Goal: Task Accomplishment & Management: Manage account settings

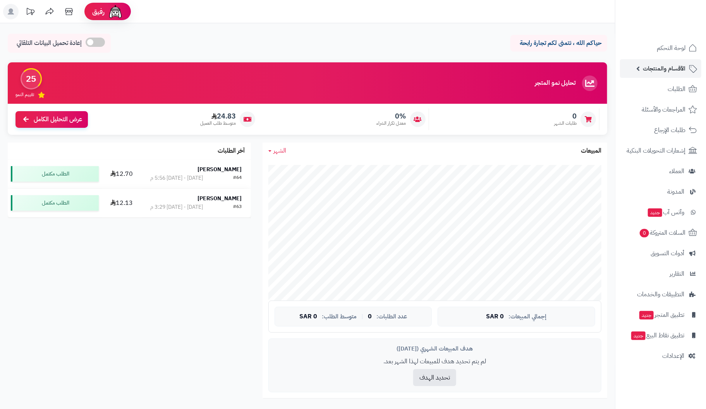
click at [674, 69] on span "الأقسام والمنتجات" at bounding box center [664, 68] width 43 height 11
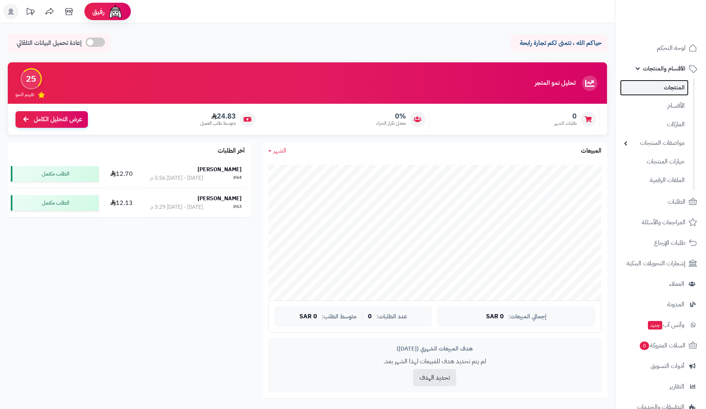
click at [672, 88] on link "المنتجات" at bounding box center [654, 88] width 69 height 16
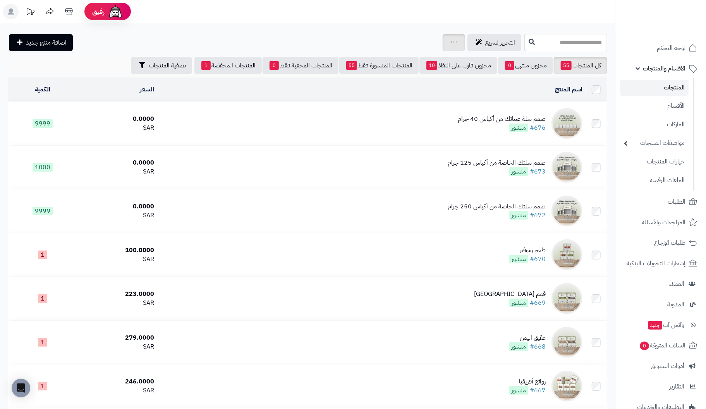
click at [443, 41] on div "جرد مخزون المنتجات جرد مخزون الخيارات فقط تعديل أسعار المنتجات الملصقات تصدير ا…" at bounding box center [454, 42] width 22 height 17
click at [451, 44] on icon at bounding box center [454, 42] width 6 height 5
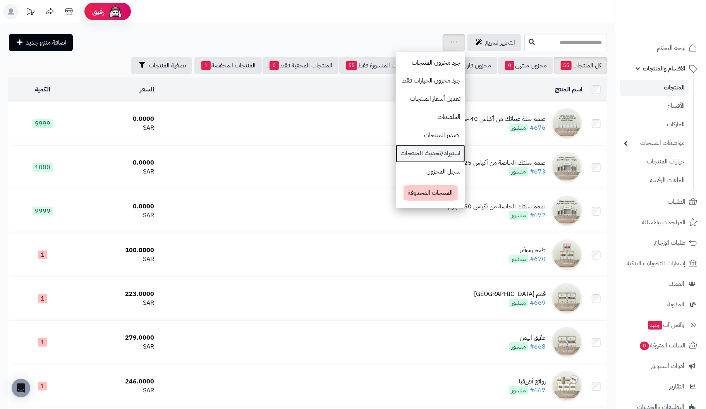
click at [396, 152] on link "استيراد/تحديث المنتجات" at bounding box center [430, 153] width 69 height 18
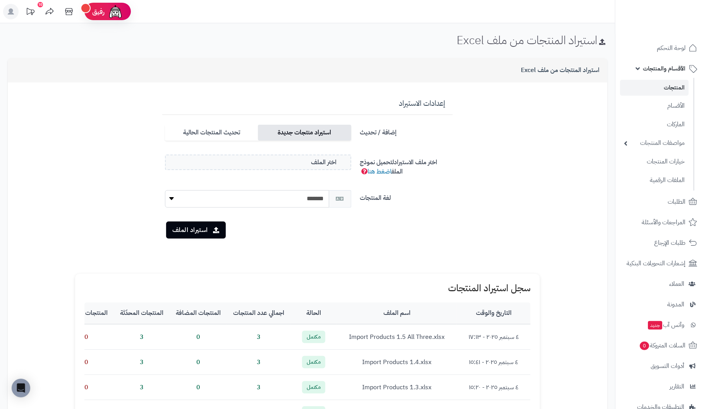
click at [333, 133] on label "استيراد منتجات جديدة" at bounding box center [304, 133] width 93 height 16
click at [292, 203] on select "******* *******" at bounding box center [247, 198] width 164 height 17
click at [165, 190] on select "******* *******" at bounding box center [247, 198] width 164 height 17
click at [194, 227] on button "استيراد الملف" at bounding box center [196, 229] width 60 height 17
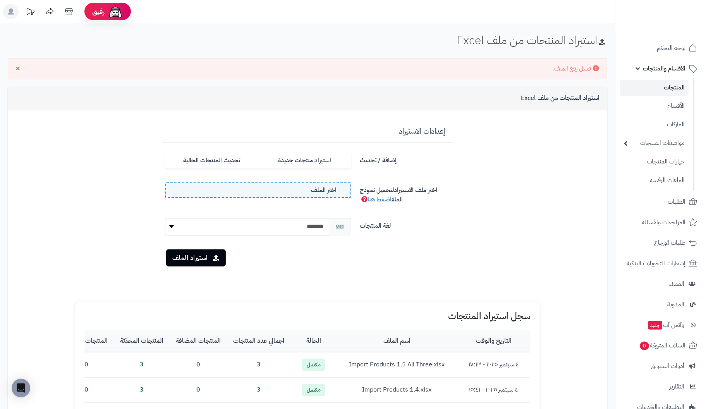
click at [320, 188] on span "اختر الملف" at bounding box center [324, 190] width 26 height 9
click at [0, 0] on input "اختر الملف" at bounding box center [0, 0] width 0 height 0
click at [198, 256] on button "استيراد الملف" at bounding box center [196, 257] width 60 height 17
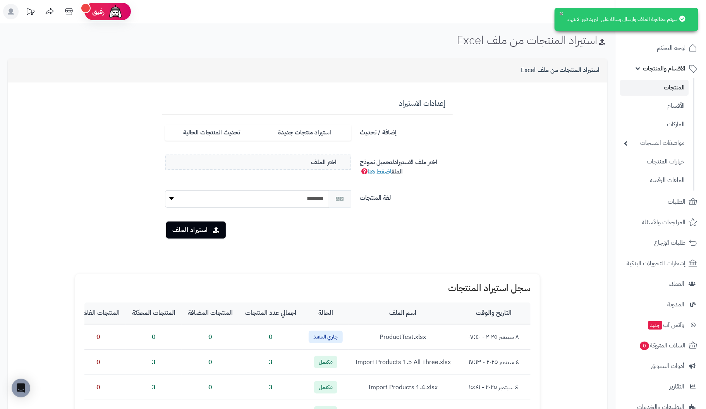
click at [560, 13] on button "×" at bounding box center [561, 13] width 6 height 6
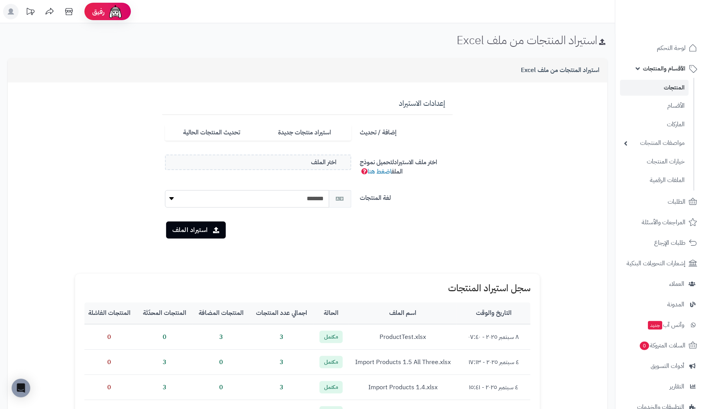
click at [685, 88] on link "المنتجات" at bounding box center [654, 88] width 69 height 16
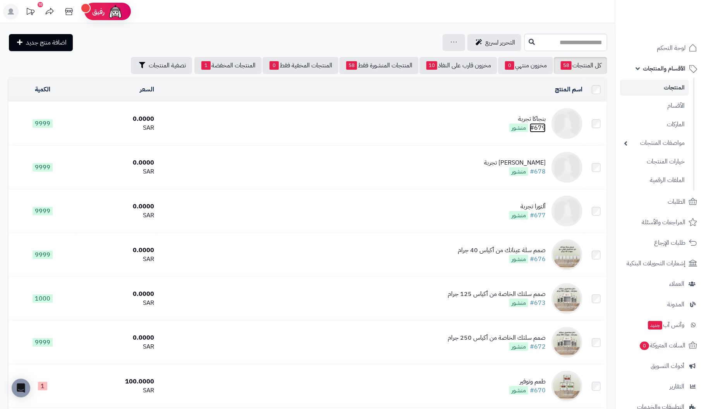
click at [540, 123] on link "#679" at bounding box center [538, 127] width 16 height 9
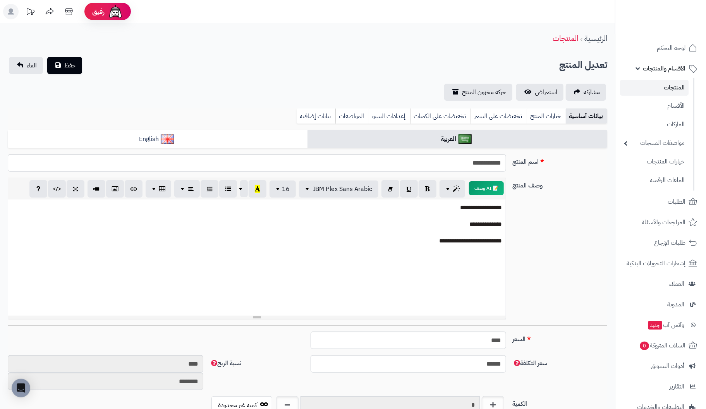
click at [673, 87] on link "المنتجات" at bounding box center [654, 88] width 69 height 16
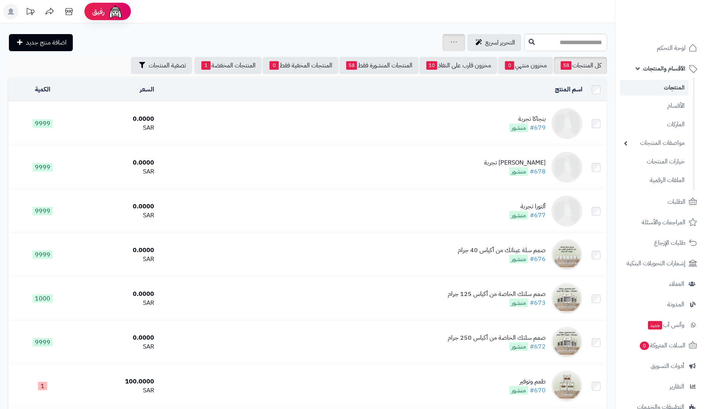
click at [443, 44] on div "جرد مخزون المنتجات جرد مخزون الخيارات فقط تعديل أسعار المنتجات الملصقات تصدير ا…" at bounding box center [454, 42] width 22 height 17
click at [451, 45] on link at bounding box center [454, 42] width 6 height 9
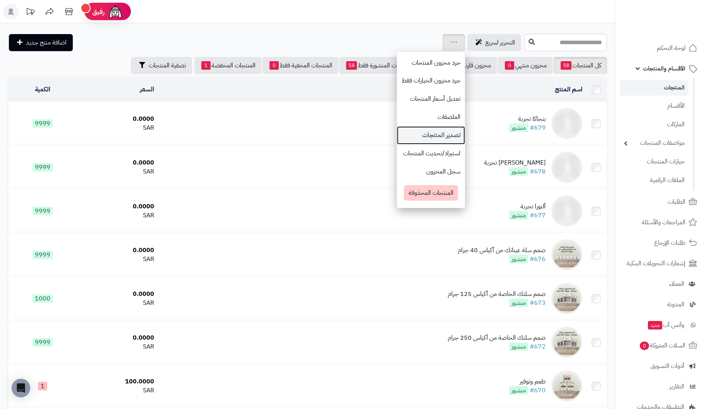
click at [401, 131] on link "تصدير المنتجات" at bounding box center [431, 135] width 68 height 18
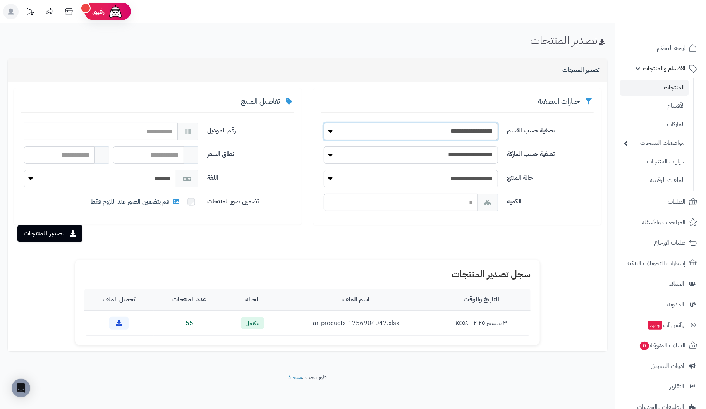
click at [485, 132] on select "**********" at bounding box center [411, 131] width 174 height 17
click at [436, 77] on div "تصدير المنتجات" at bounding box center [308, 70] width 600 height 24
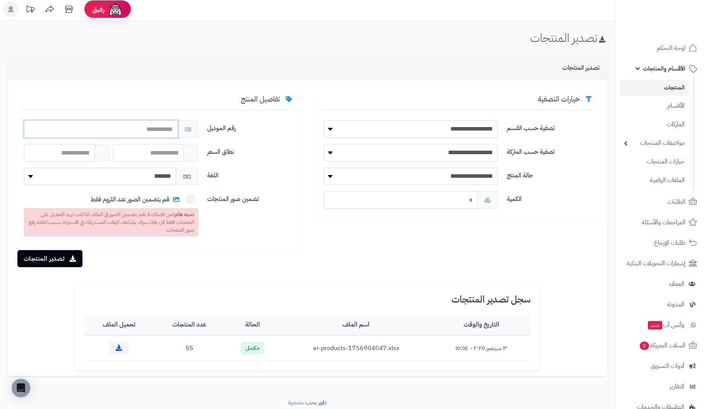
click at [146, 131] on input "text" at bounding box center [101, 128] width 154 height 17
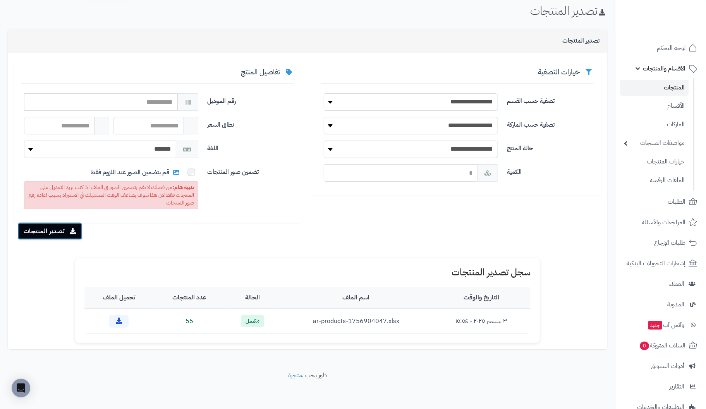
click at [57, 233] on button "تصدير المنتجات" at bounding box center [49, 231] width 65 height 17
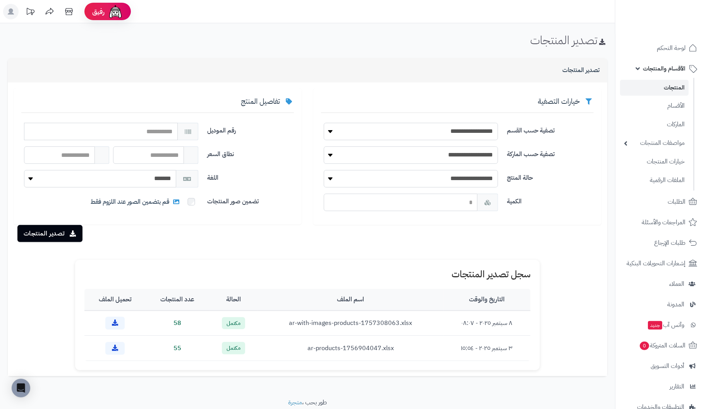
click at [673, 87] on link "المنتجات" at bounding box center [654, 88] width 69 height 16
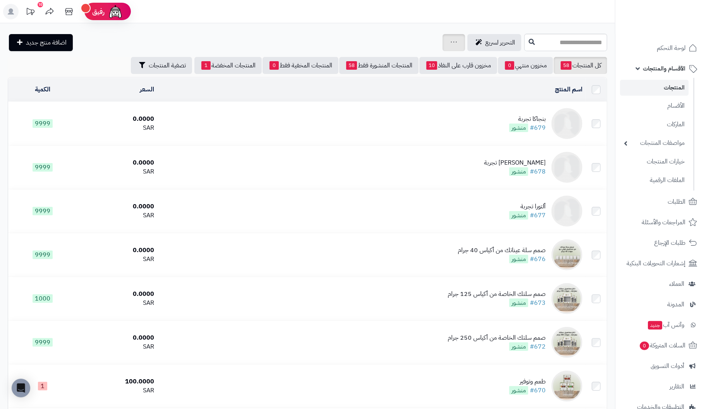
click at [451, 41] on icon at bounding box center [454, 41] width 6 height 1
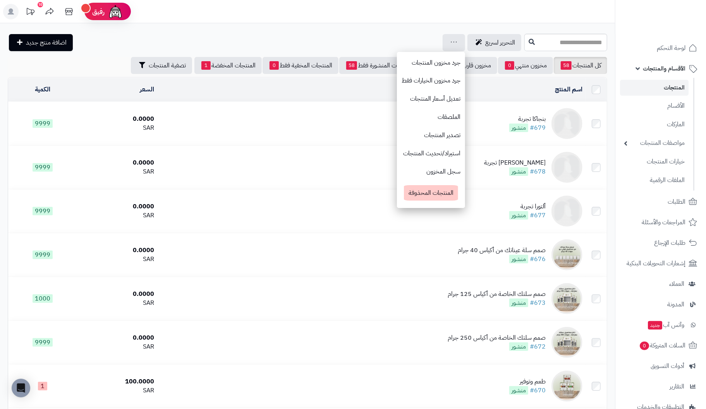
click at [349, 20] on header "رفيق ! 10 الطلبات معالجة مكتمل إرجاع المنتجات العملاء المتواجدون الان 2 عملاء م…" at bounding box center [353, 11] width 706 height 23
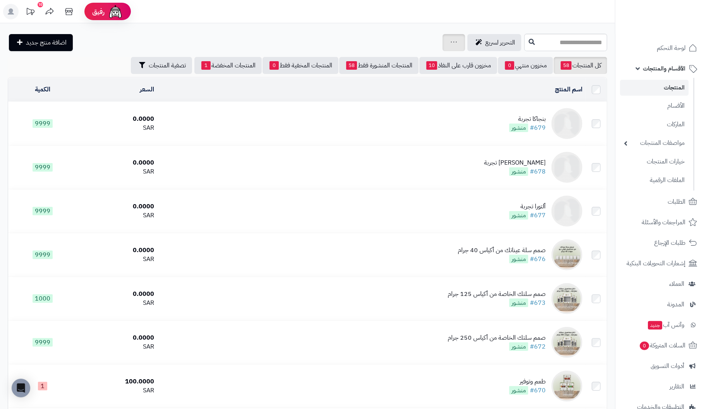
click at [451, 43] on icon at bounding box center [454, 42] width 6 height 5
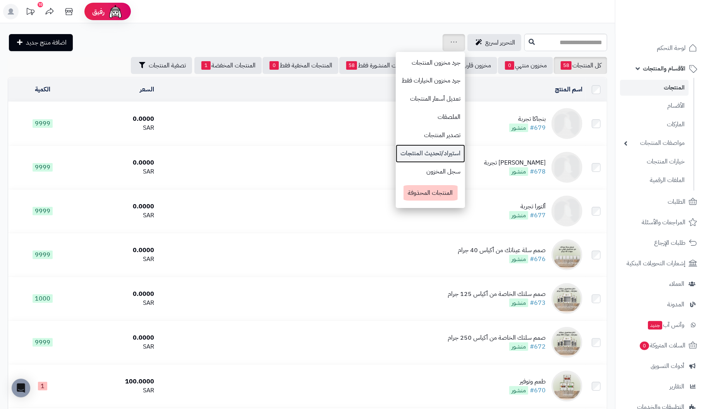
click at [396, 148] on link "استيراد/تحديث المنتجات" at bounding box center [430, 153] width 69 height 18
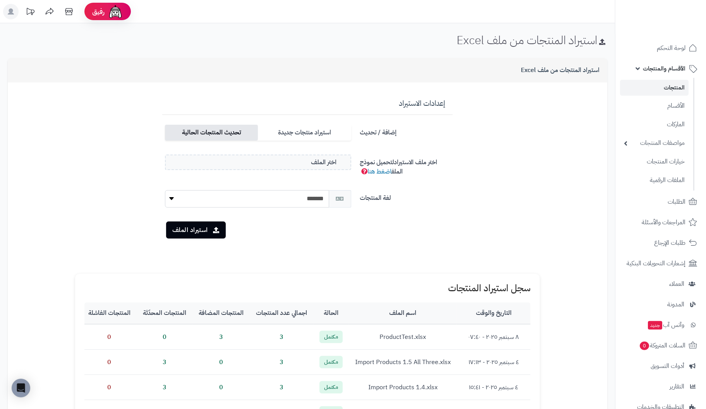
click at [205, 131] on label "تحديث المنتجات الحالية" at bounding box center [211, 133] width 93 height 16
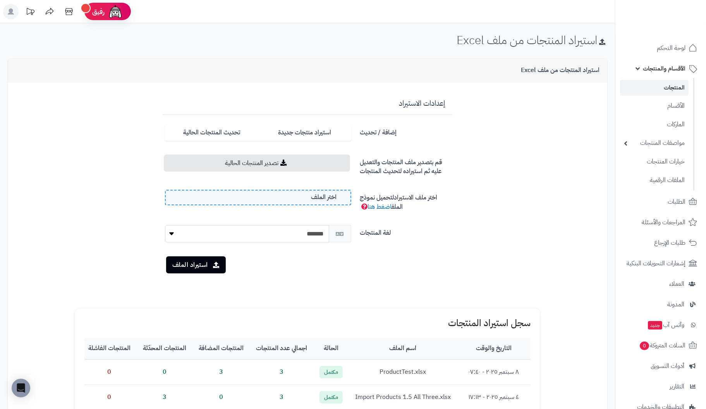
click at [282, 196] on label "اختر الملف" at bounding box center [258, 197] width 186 height 15
click at [0, 0] on input "اختر الملف" at bounding box center [0, 0] width 0 height 0
click at [187, 263] on button "استيراد الملف" at bounding box center [196, 264] width 60 height 17
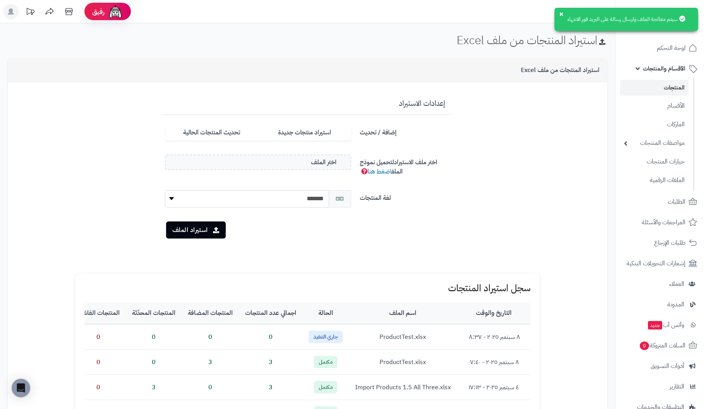
click at [684, 17] on icon at bounding box center [682, 18] width 6 height 6
click at [558, 12] on button "×" at bounding box center [561, 13] width 6 height 6
